Goal: Task Accomplishment & Management: Complete application form

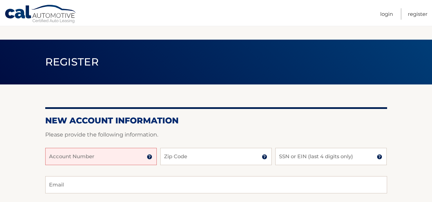
scroll to position [69, 0]
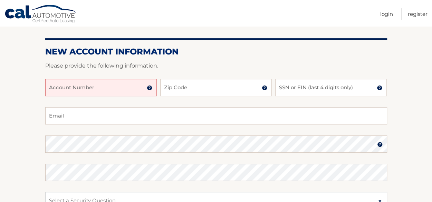
click at [121, 87] on input "Account Number" at bounding box center [100, 87] width 111 height 17
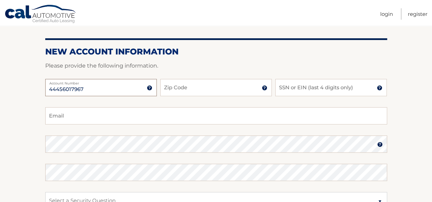
type input "44456017967"
click at [204, 85] on input "Zip Code" at bounding box center [215, 87] width 111 height 17
type input "11218"
type input "HIRSCHMHR@AOL.COM"
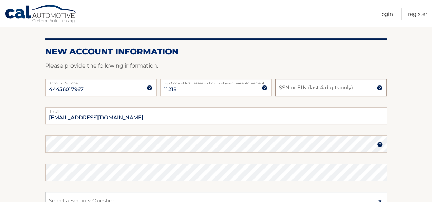
click at [288, 87] on input "SSN or EIN (last 4 digits only)" at bounding box center [330, 87] width 111 height 17
type input "7342"
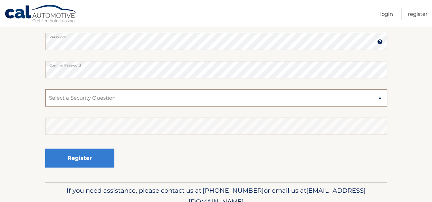
scroll to position [170, 0]
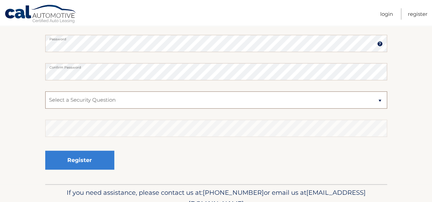
click at [379, 99] on select "Select a Security Question What was the name of your elementary school? What is…" at bounding box center [216, 99] width 342 height 17
select select "1"
click at [45, 91] on select "Select a Security Question What was the name of your elementary school? What is…" at bounding box center [216, 99] width 342 height 17
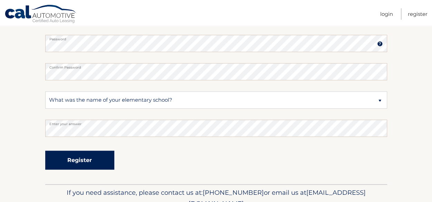
click at [83, 160] on button "Register" at bounding box center [79, 160] width 69 height 19
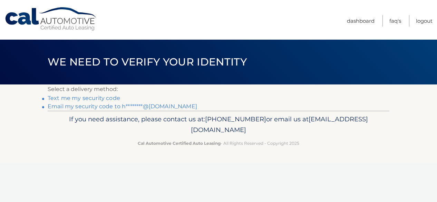
click at [85, 98] on link "Text me my security code" at bounding box center [84, 98] width 72 height 7
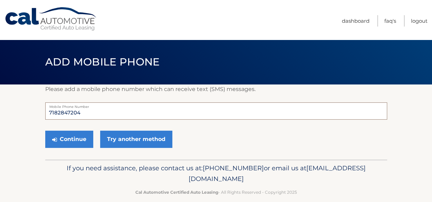
drag, startPoint x: 0, startPoint y: 0, endPoint x: -6, endPoint y: 111, distance: 111.6
click at [0, 111] on html "Cal Automotive Menu Dashboard FAQ's Logout ×" at bounding box center [216, 101] width 432 height 202
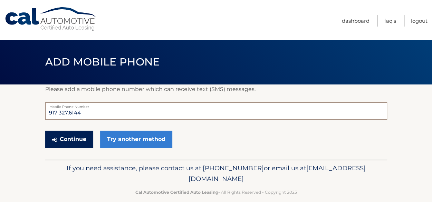
type input "917 327.6144"
click at [74, 141] on button "Continue" at bounding box center [69, 139] width 48 height 17
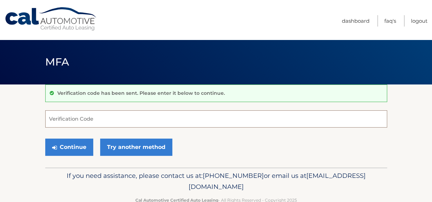
click at [82, 116] on input "Verification Code" at bounding box center [216, 118] width 342 height 17
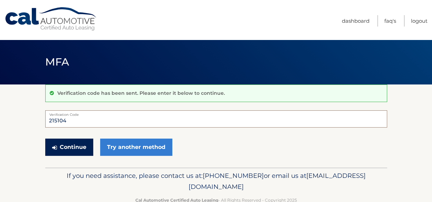
type input "215104"
drag, startPoint x: 66, startPoint y: 148, endPoint x: 81, endPoint y: 141, distance: 17.0
click at [66, 147] on button "Continue" at bounding box center [69, 147] width 48 height 17
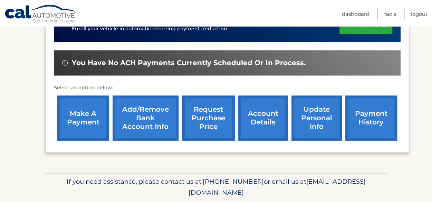
scroll to position [242, 0]
